Goal: Information Seeking & Learning: Learn about a topic

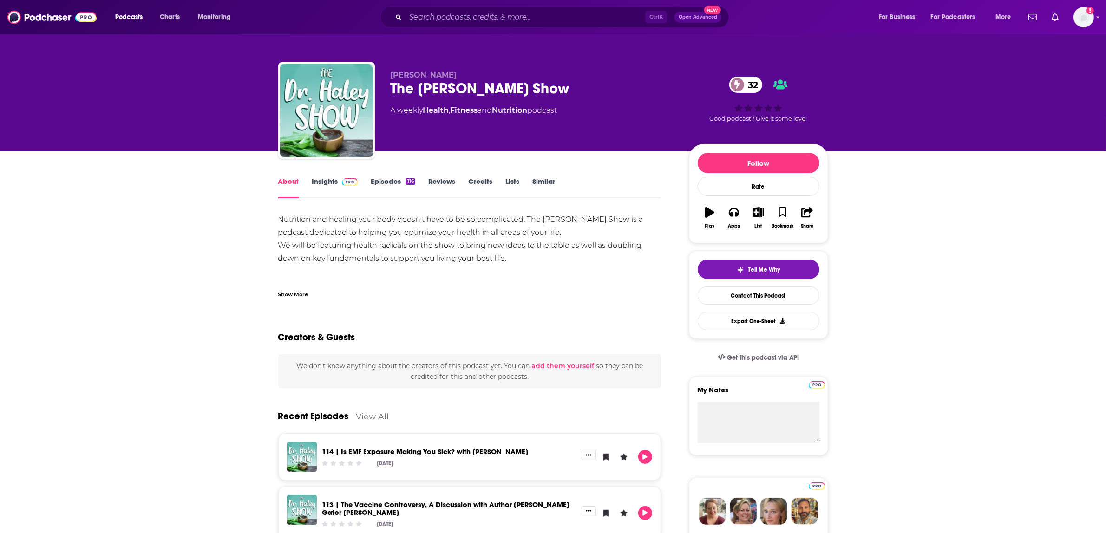
click at [323, 179] on link "Insights" at bounding box center [335, 187] width 46 height 21
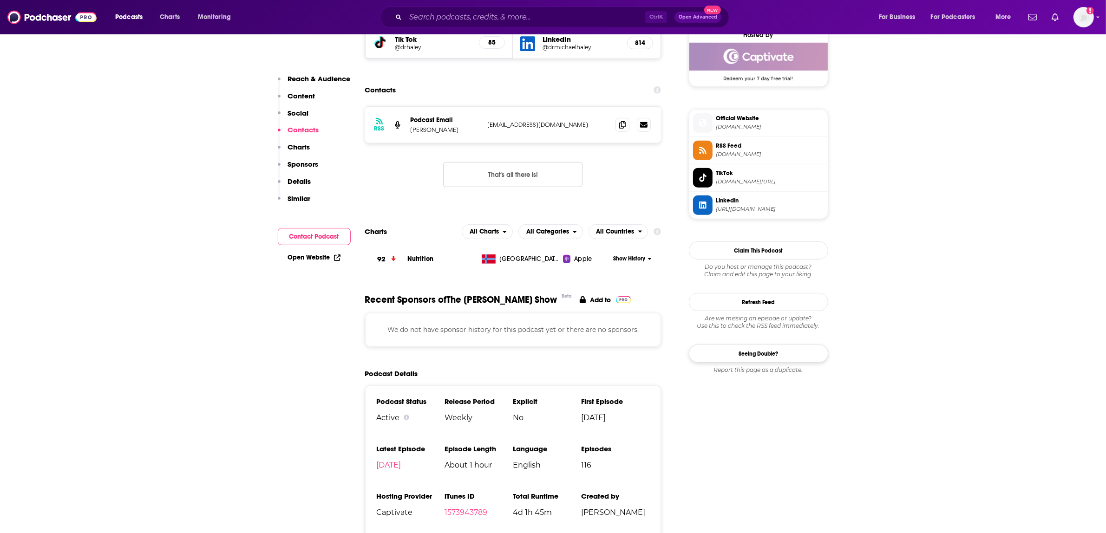
scroll to position [697, 0]
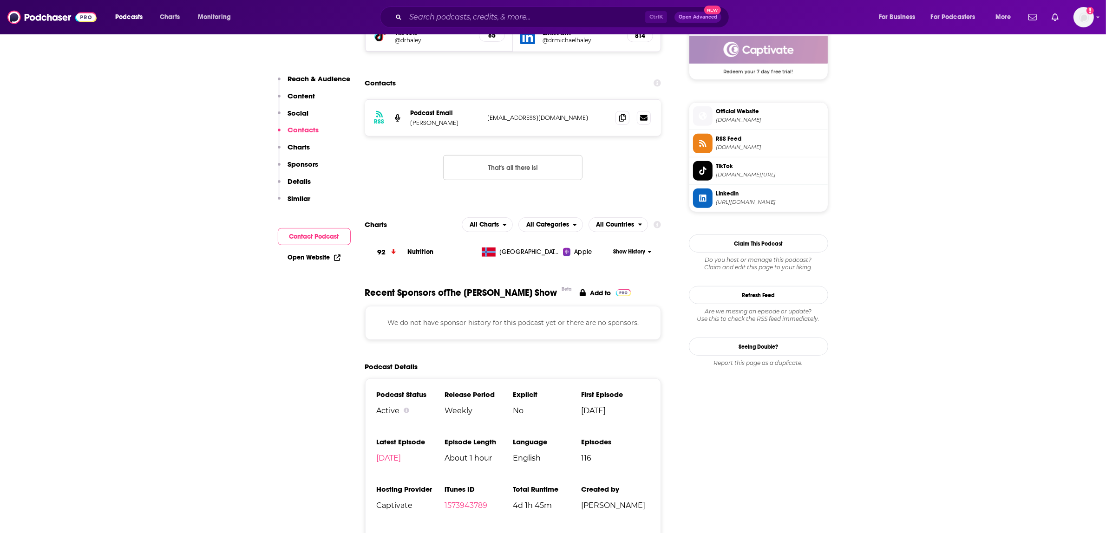
click at [747, 198] on span "Linkedin" at bounding box center [770, 194] width 108 height 8
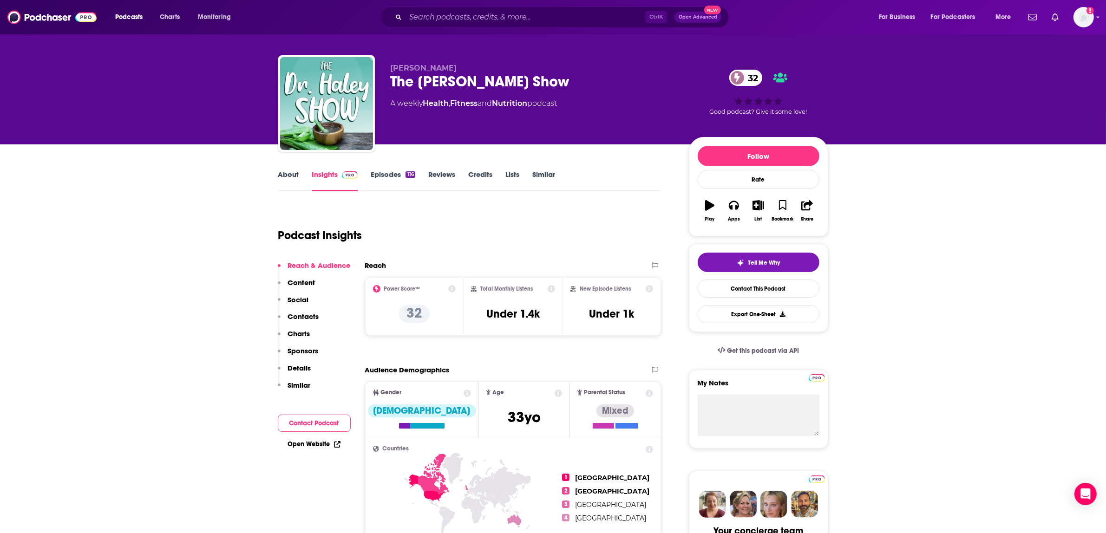
scroll to position [0, 0]
